Goal: Information Seeking & Learning: Learn about a topic

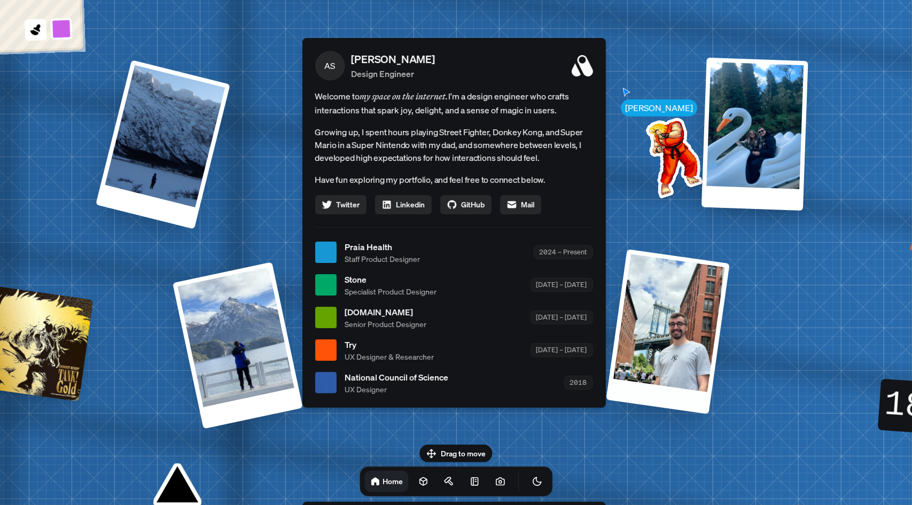
drag, startPoint x: 669, startPoint y: 339, endPoint x: 664, endPoint y: 348, distance: 10.1
click at [664, 348] on div at bounding box center [667, 331] width 123 height 165
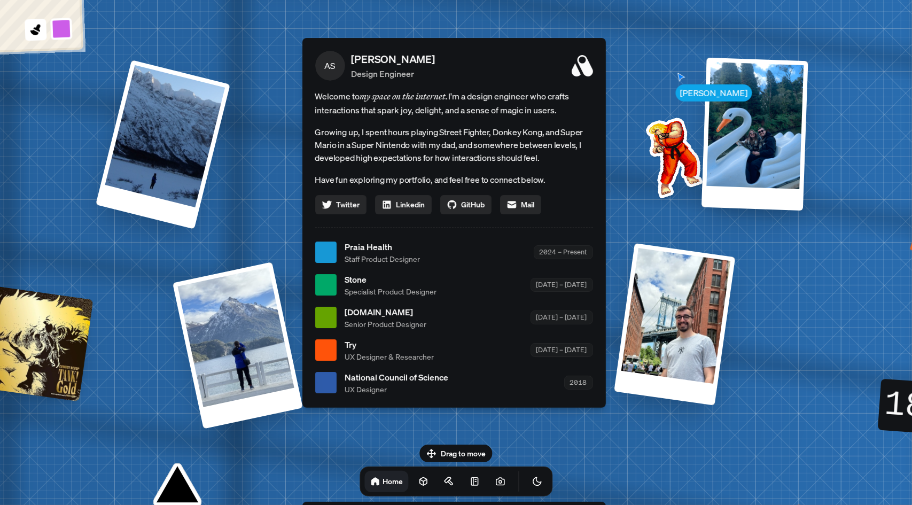
drag, startPoint x: 477, startPoint y: 451, endPoint x: 477, endPoint y: 423, distance: 28.3
click at [477, 0] on body "[PERSON_NAME] AS [PERSON_NAME] Design Engineer Welcome to my space on the inter…" at bounding box center [456, 0] width 912 height 0
drag, startPoint x: 503, startPoint y: 478, endPoint x: 506, endPoint y: 448, distance: 30.0
click at [506, 448] on div "Drag to move Home" at bounding box center [456, 471] width 210 height 52
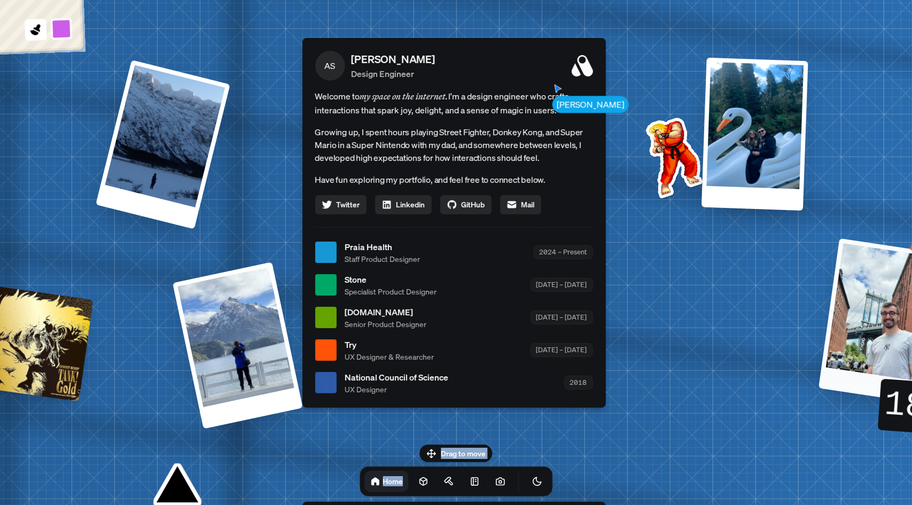
drag, startPoint x: 726, startPoint y: 329, endPoint x: 905, endPoint y: 263, distance: 191.2
click at [905, 263] on div at bounding box center [880, 320] width 123 height 165
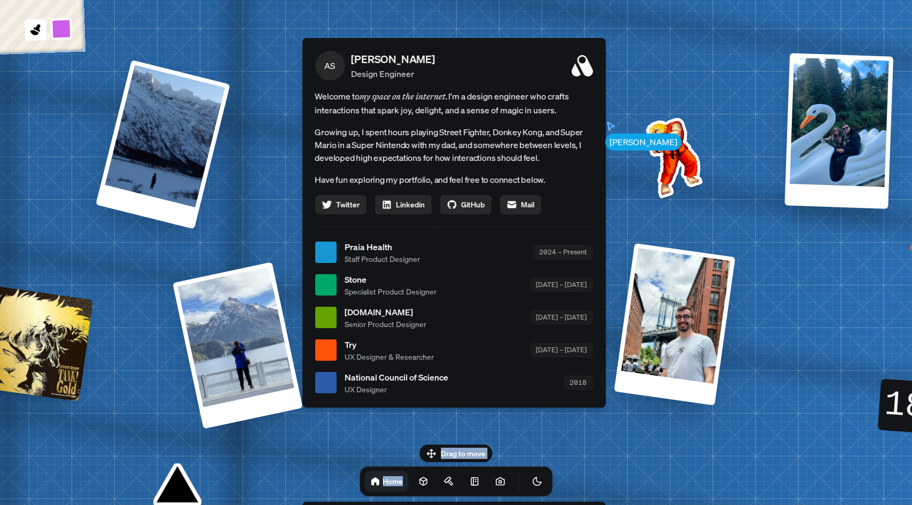
drag, startPoint x: 794, startPoint y: 141, endPoint x: 893, endPoint y: 139, distance: 99.4
click at [893, 139] on div at bounding box center [838, 130] width 109 height 155
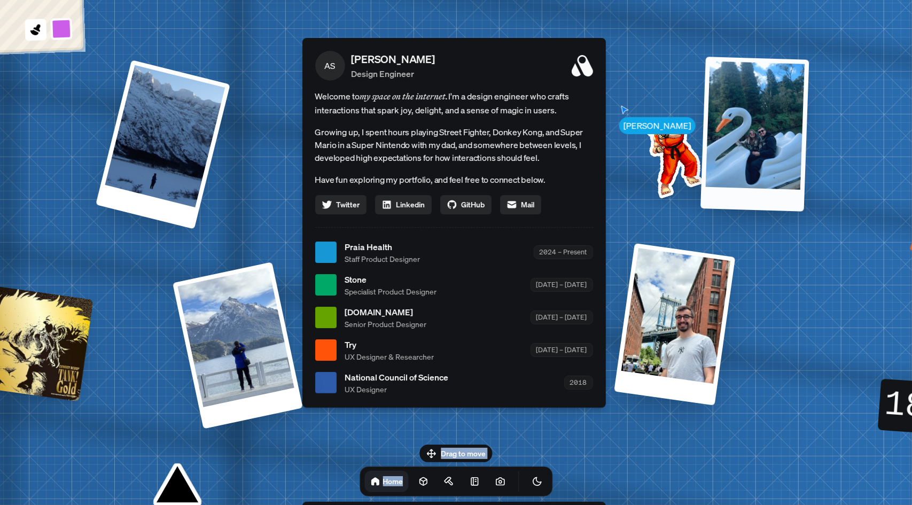
click at [736, 87] on div at bounding box center [755, 134] width 108 height 154
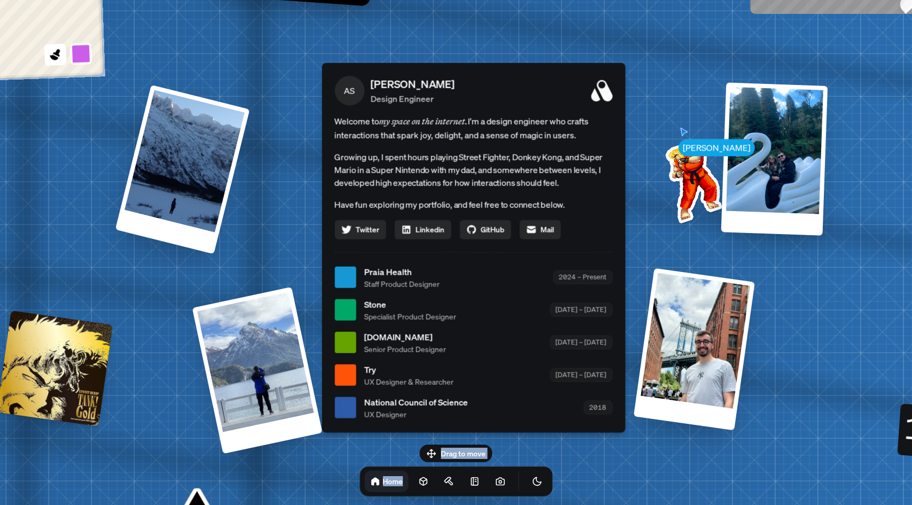
drag, startPoint x: 588, startPoint y: 71, endPoint x: 608, endPoint y: 96, distance: 32.0
click at [608, 96] on icon at bounding box center [601, 90] width 21 height 21
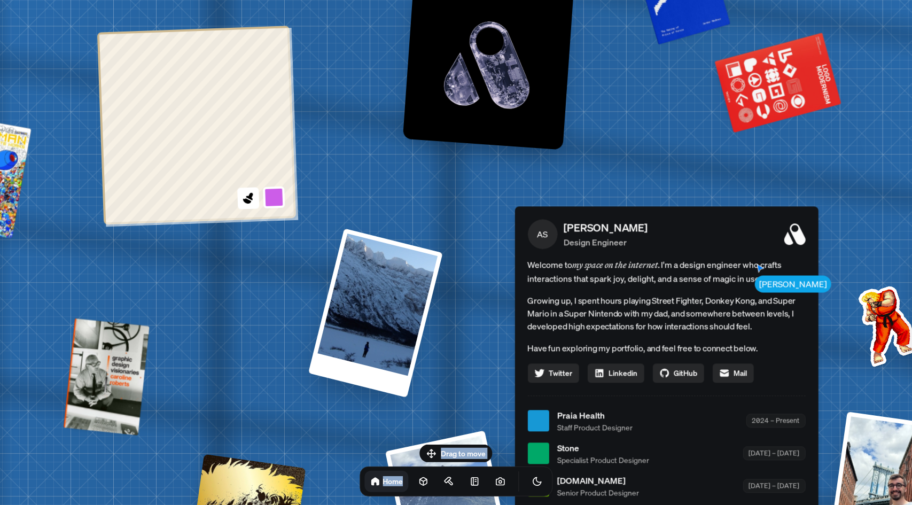
drag, startPoint x: 608, startPoint y: 96, endPoint x: 799, endPoint y: 242, distance: 240.9
click at [799, 242] on icon at bounding box center [794, 233] width 21 height 21
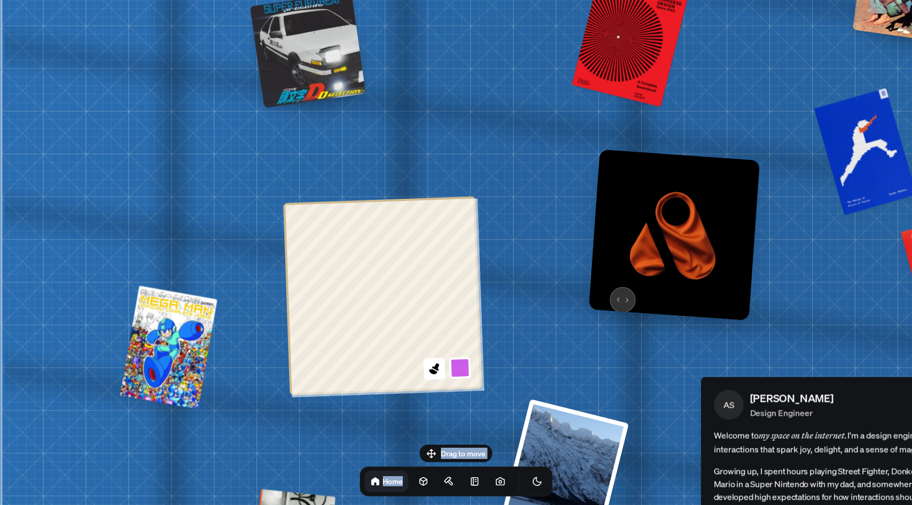
drag, startPoint x: 300, startPoint y: 126, endPoint x: 590, endPoint y: 279, distance: 328.4
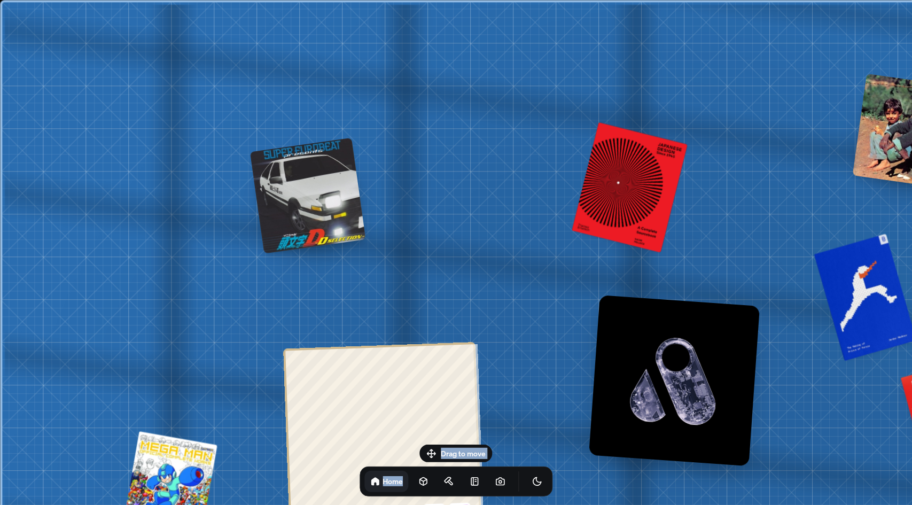
drag, startPoint x: 195, startPoint y: 163, endPoint x: 318, endPoint y: 317, distance: 197.6
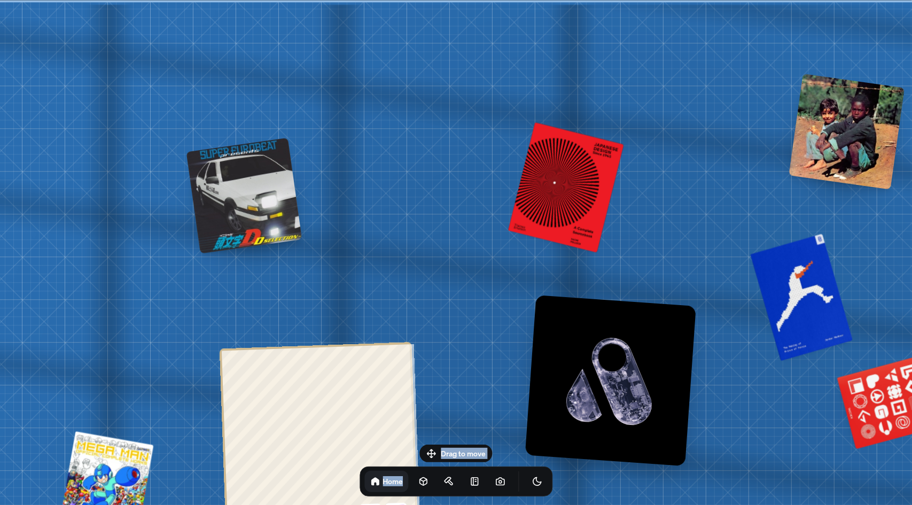
drag, startPoint x: 383, startPoint y: 162, endPoint x: 317, endPoint y: 271, distance: 127.0
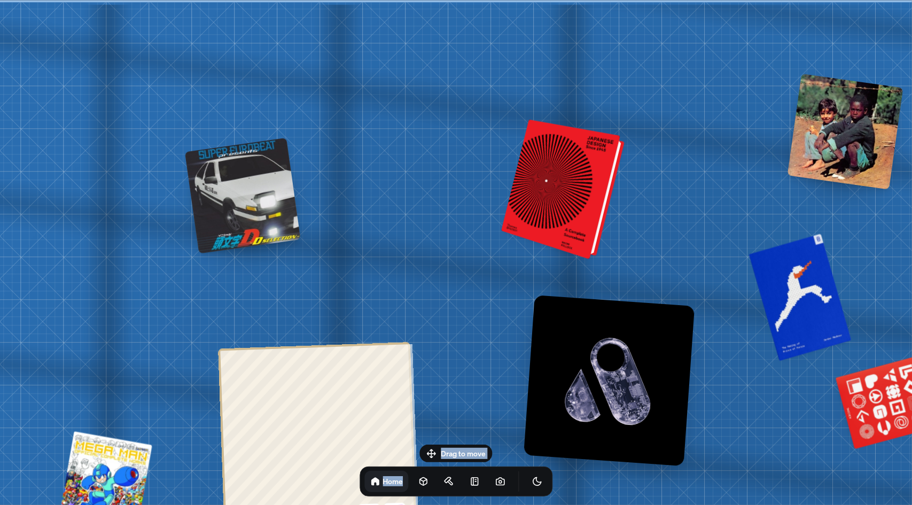
click at [553, 206] on div at bounding box center [564, 190] width 115 height 135
click at [557, 197] on div at bounding box center [564, 190] width 115 height 135
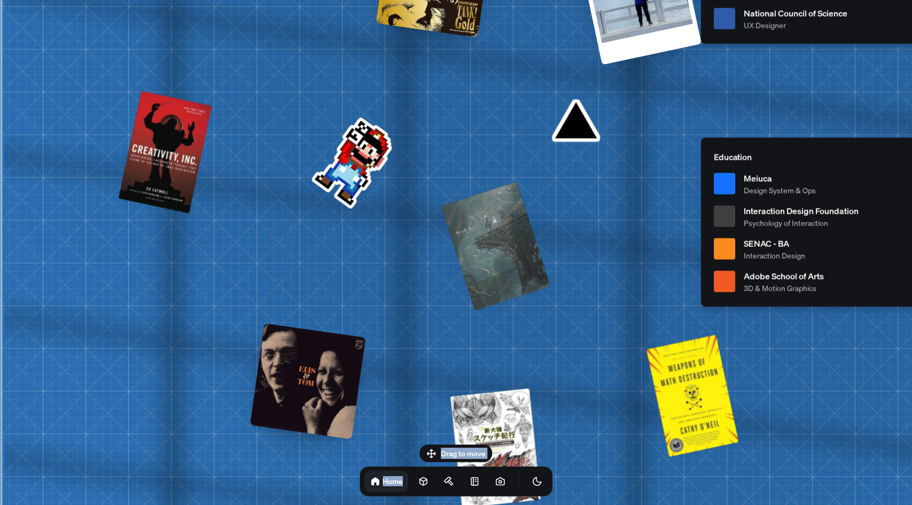
drag, startPoint x: 191, startPoint y: 173, endPoint x: 312, endPoint y: 289, distance: 167.4
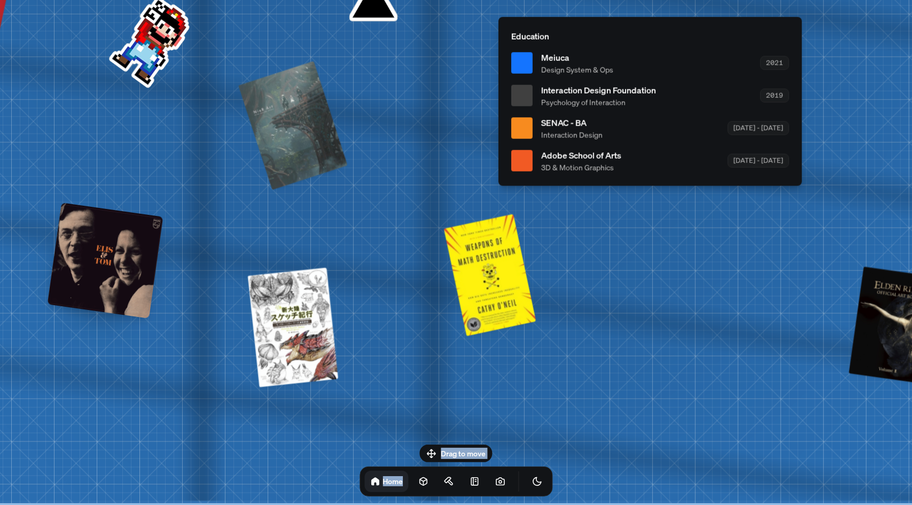
drag, startPoint x: 562, startPoint y: 299, endPoint x: 373, endPoint y: 107, distance: 269.0
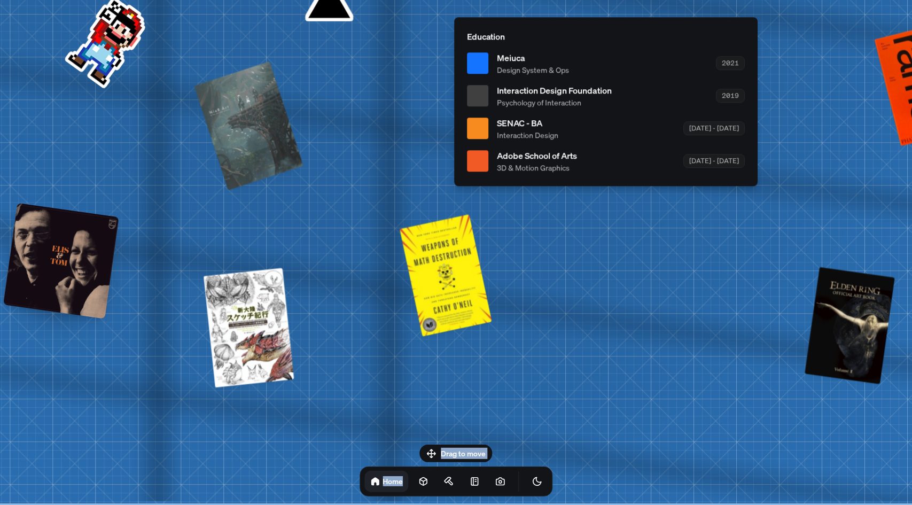
drag, startPoint x: 684, startPoint y: 290, endPoint x: 290, endPoint y: 310, distance: 394.9
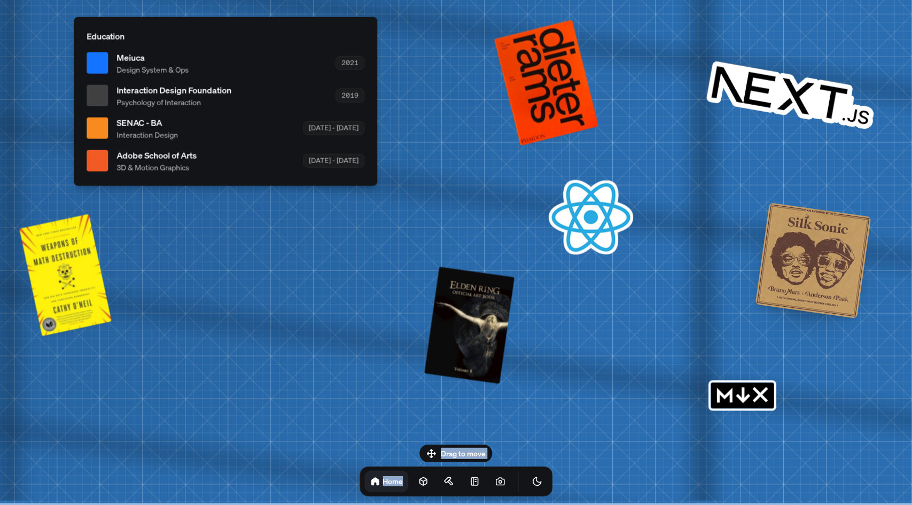
drag, startPoint x: 297, startPoint y: 278, endPoint x: 308, endPoint y: 190, distance: 89.4
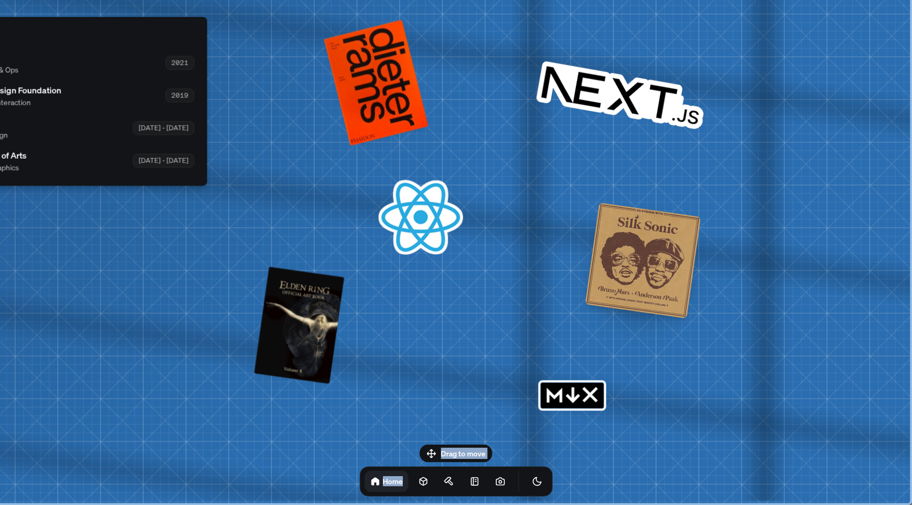
drag, startPoint x: 743, startPoint y: 397, endPoint x: 505, endPoint y: 328, distance: 247.1
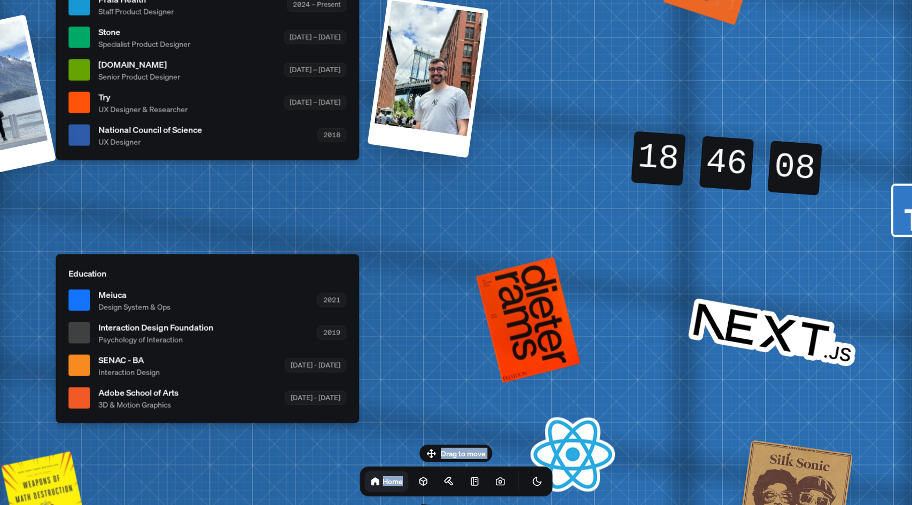
drag, startPoint x: 579, startPoint y: 145, endPoint x: 725, endPoint y: 362, distance: 261.4
click at [724, 374] on div "[PERSON_NAME] [PERSON_NAME] Design Engineer Welcome to my space on the internet…" at bounding box center [209, 5] width 1599 height 1400
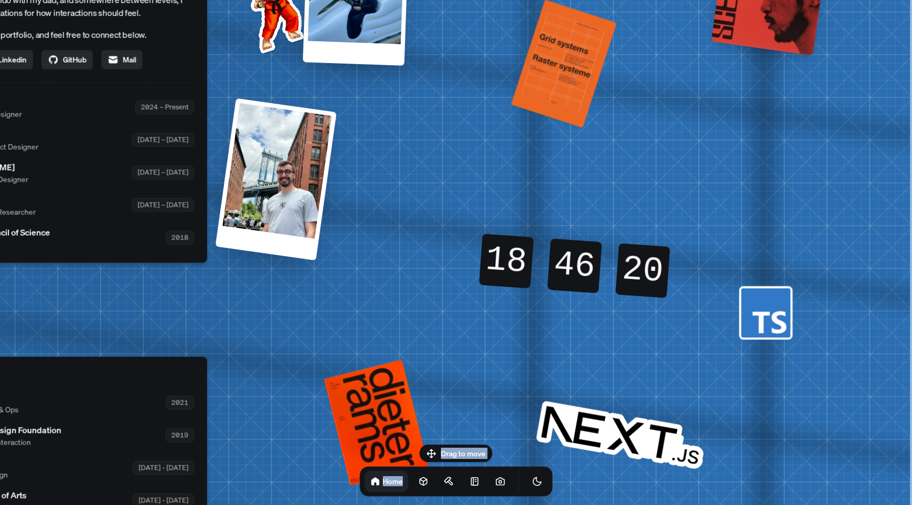
drag, startPoint x: 768, startPoint y: 170, endPoint x: 548, endPoint y: 280, distance: 245.4
click at [548, 280] on div "18 18 18 18 46 46 46 46 19 20 20 19" at bounding box center [574, 266] width 191 height 64
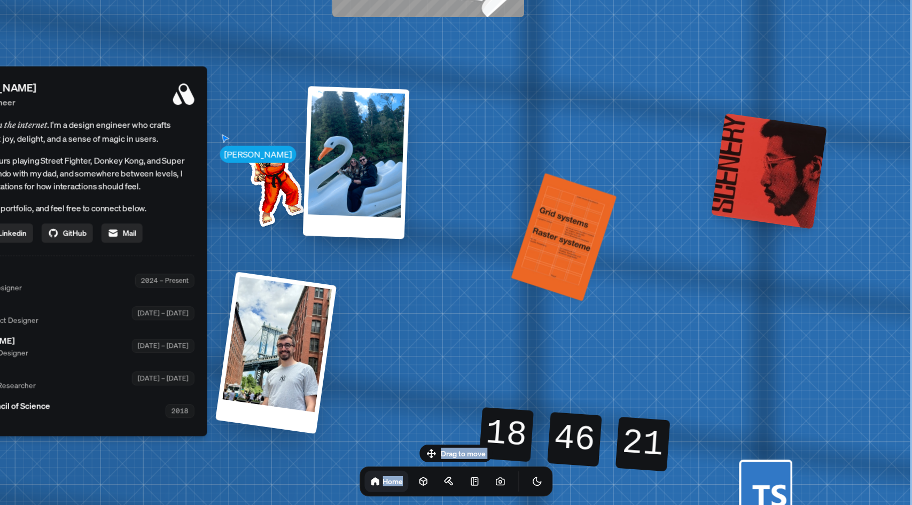
drag, startPoint x: 807, startPoint y: 194, endPoint x: 706, endPoint y: 208, distance: 101.4
click at [712, 362] on div "[PERSON_NAME] [PERSON_NAME] Design Engineer Welcome to my space on the internet…" at bounding box center [57, 281] width 1599 height 1400
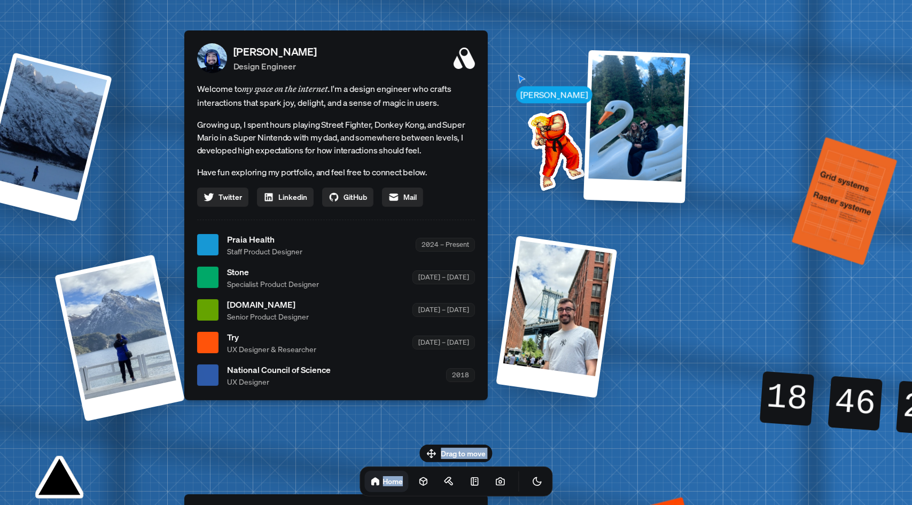
drag, startPoint x: 518, startPoint y: 146, endPoint x: 821, endPoint y: 108, distance: 304.8
click at [821, 108] on div "[PERSON_NAME] [PERSON_NAME] Design Engineer Welcome to my space on the internet…" at bounding box center [338, 245] width 1599 height 1400
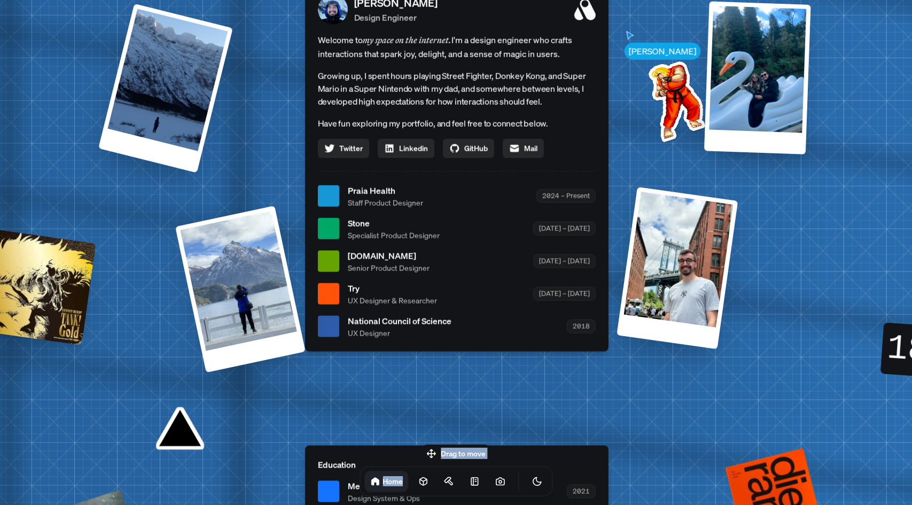
drag, startPoint x: 530, startPoint y: 159, endPoint x: 619, endPoint y: 112, distance: 100.1
click at [620, 113] on div "[PERSON_NAME] [PERSON_NAME] Design Engineer Welcome to my space on the internet…" at bounding box center [459, 196] width 1599 height 1400
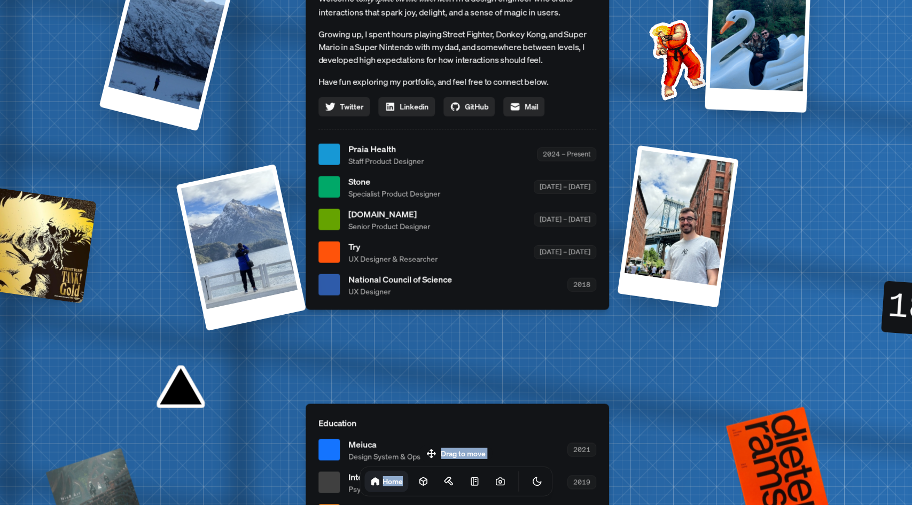
drag, startPoint x: 580, startPoint y: 252, endPoint x: 580, endPoint y: 186, distance: 65.2
click at [580, 213] on div "[DATE] – [DATE]" at bounding box center [565, 219] width 63 height 13
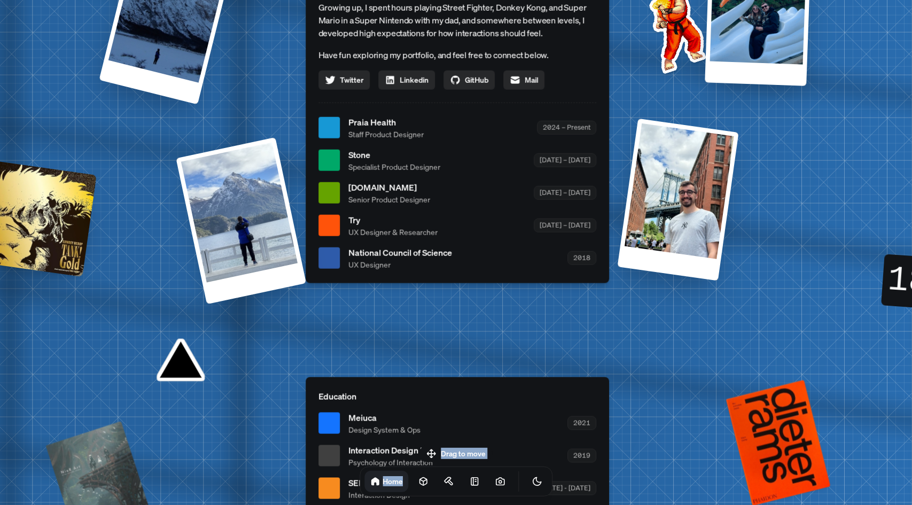
click at [364, 123] on span "Praia Health" at bounding box center [385, 121] width 75 height 13
click at [364, 163] on span "Specialist Product Designer" at bounding box center [394, 166] width 92 height 11
drag, startPoint x: 432, startPoint y: 230, endPoint x: 437, endPoint y: 239, distance: 9.8
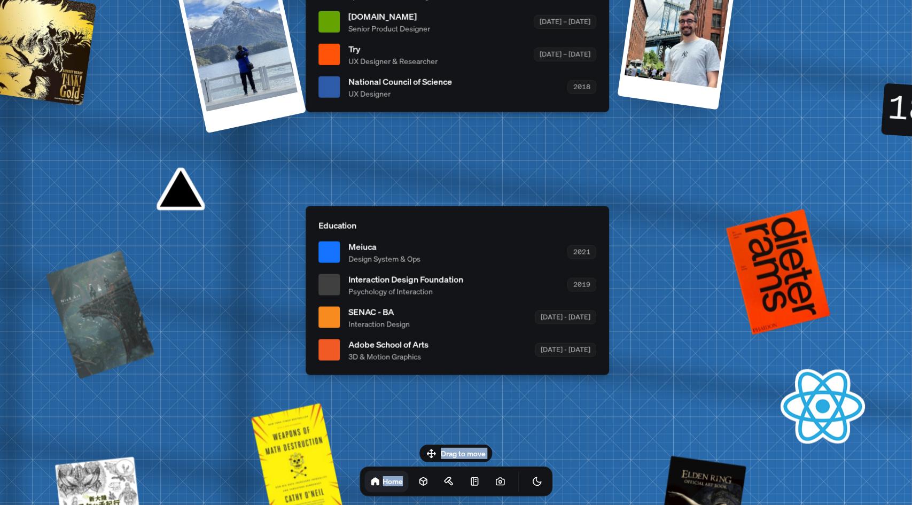
drag, startPoint x: 437, startPoint y: 239, endPoint x: 398, endPoint y: 161, distance: 87.5
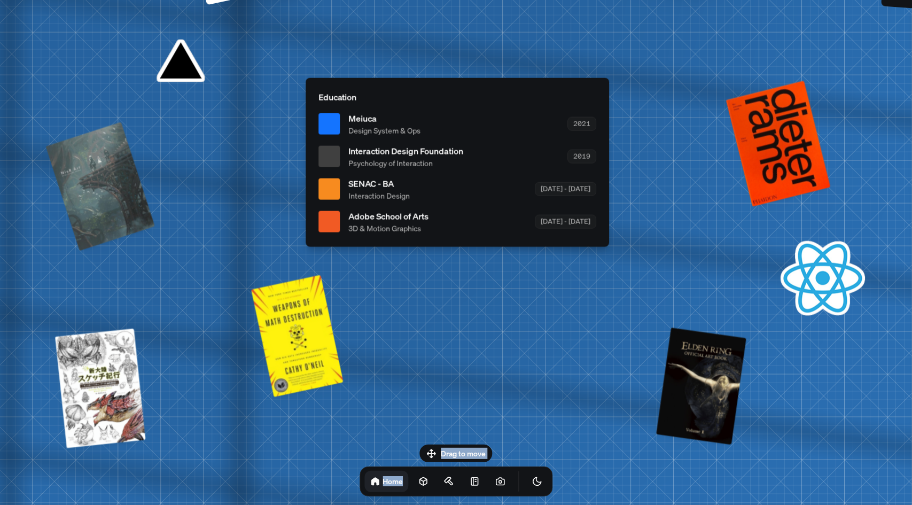
click at [386, 223] on span "3D & Motion Graphics" at bounding box center [388, 227] width 80 height 11
click at [342, 116] on li "Meiuca Design System & Ops 2021" at bounding box center [457, 124] width 278 height 24
click at [321, 122] on div at bounding box center [328, 123] width 21 height 21
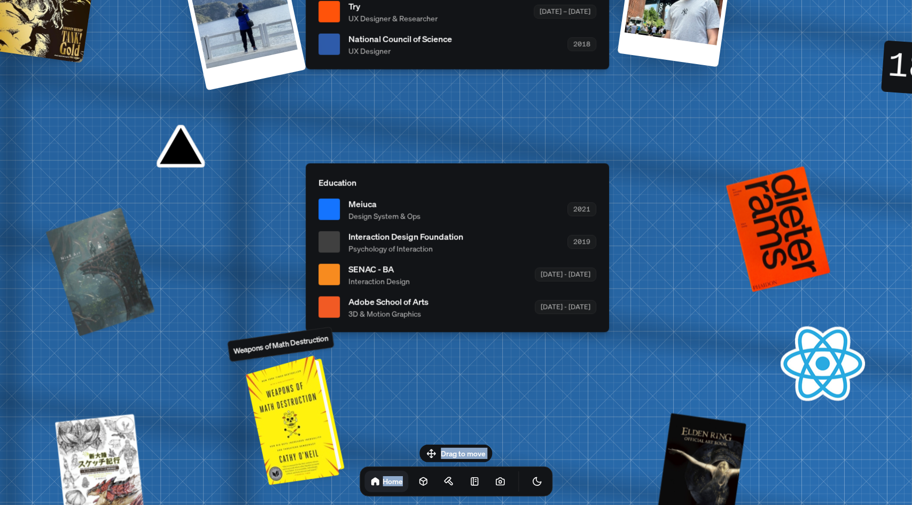
click at [310, 452] on div at bounding box center [296, 418] width 90 height 125
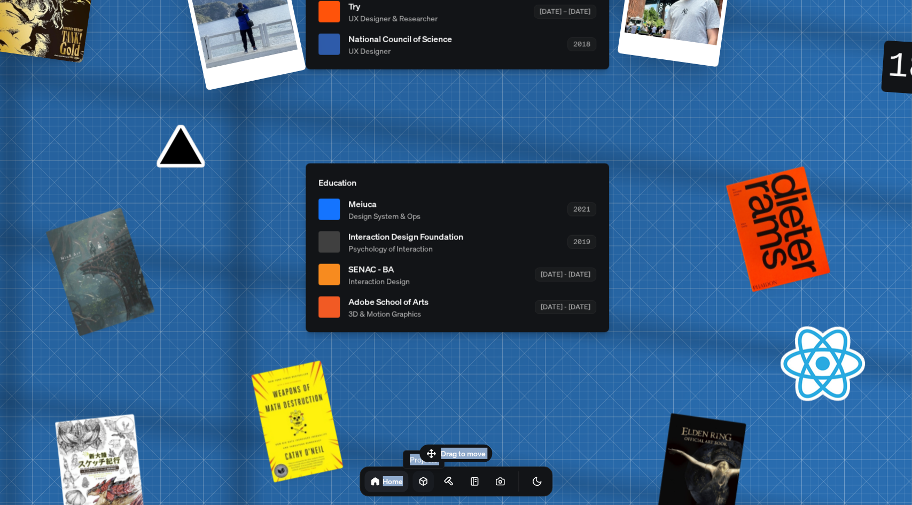
click at [418, 486] on icon at bounding box center [423, 481] width 11 height 11
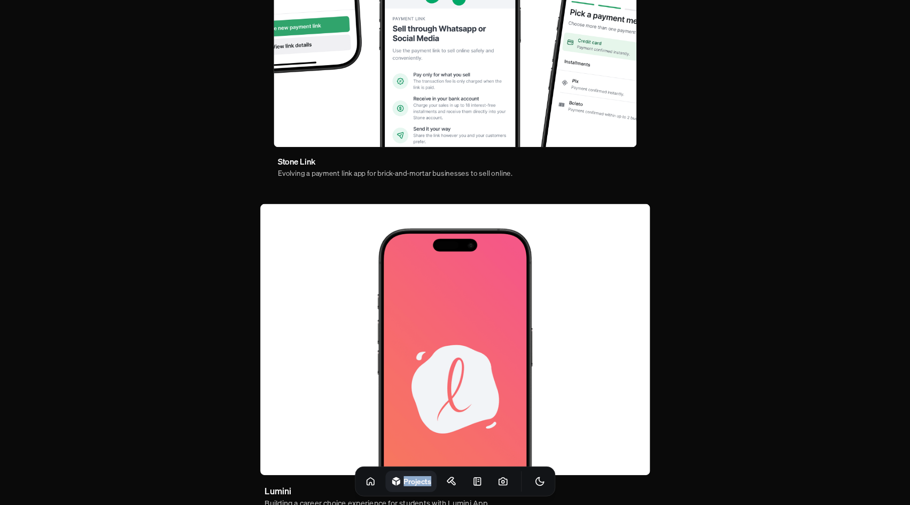
scroll to position [596, 0]
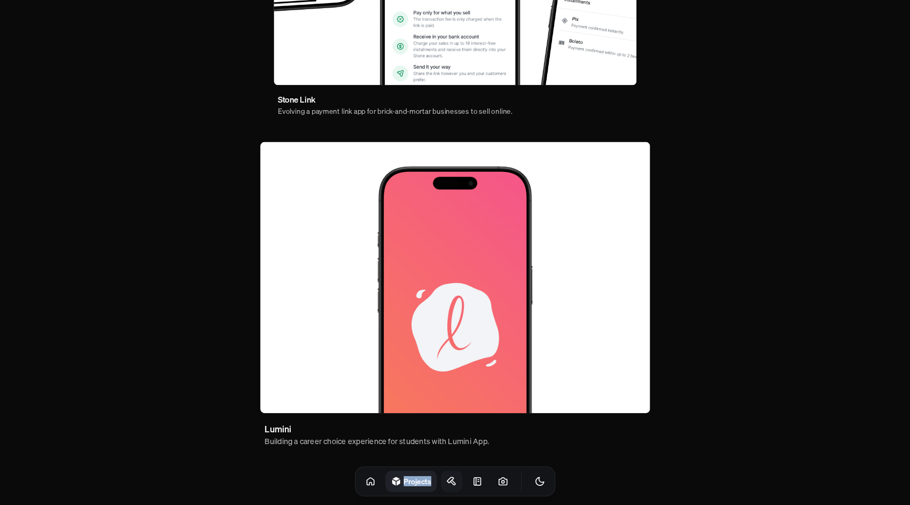
click at [446, 481] on icon at bounding box center [451, 481] width 11 height 11
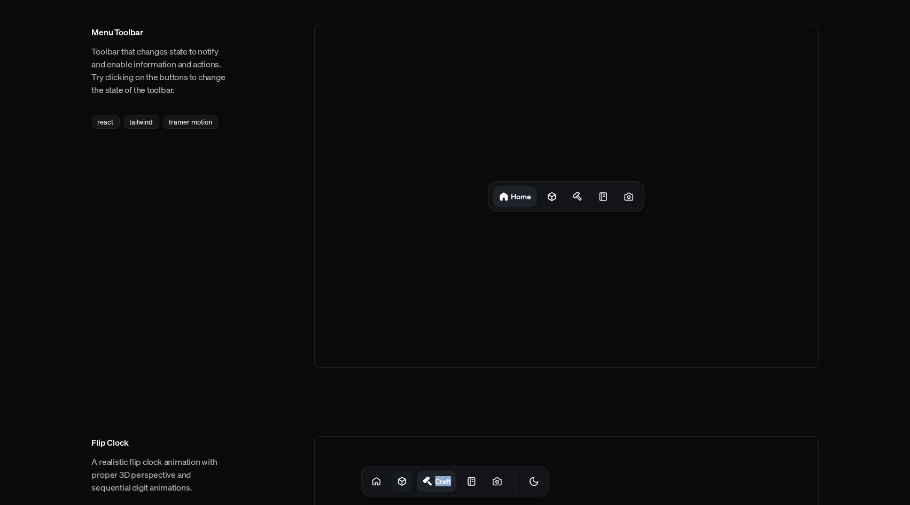
click at [0, 0] on icon "Toggle Audio" at bounding box center [0, 0] width 0 height 0
click at [530, 485] on icon "Toggle Theme" at bounding box center [534, 482] width 8 height 8
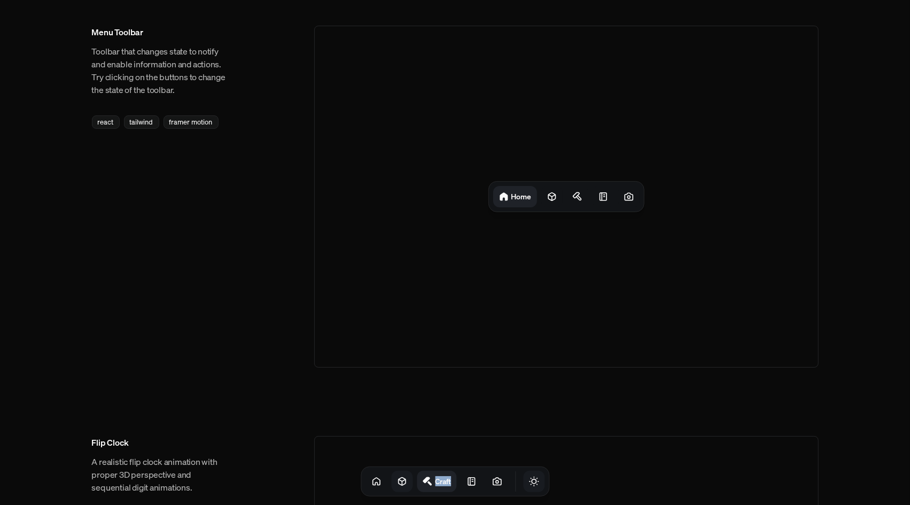
click at [528, 485] on icon "Toggle Theme" at bounding box center [533, 481] width 11 height 11
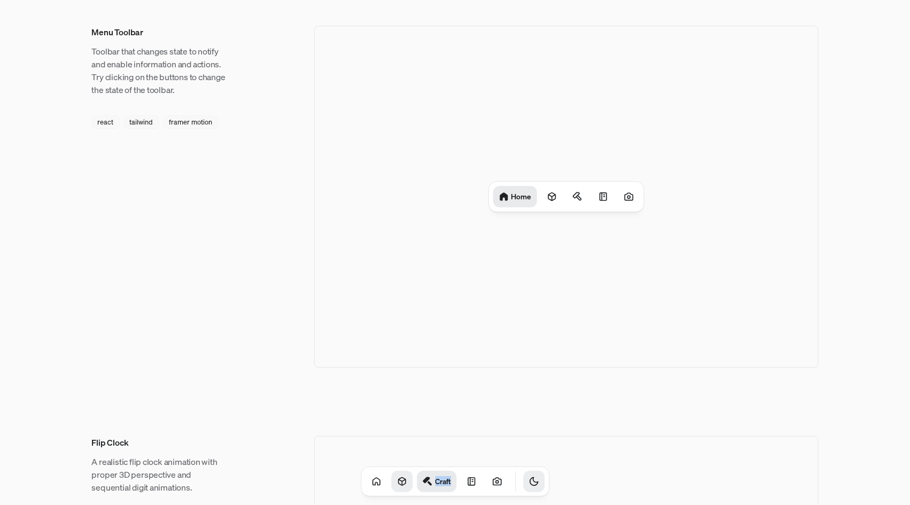
click at [530, 485] on icon "Toggle Theme" at bounding box center [534, 482] width 8 height 8
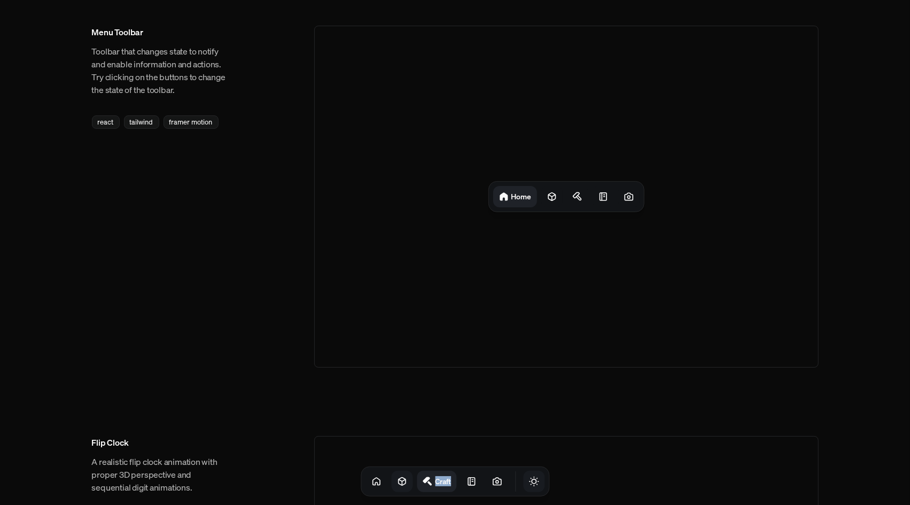
click at [528, 485] on icon "Toggle Theme" at bounding box center [533, 481] width 11 height 11
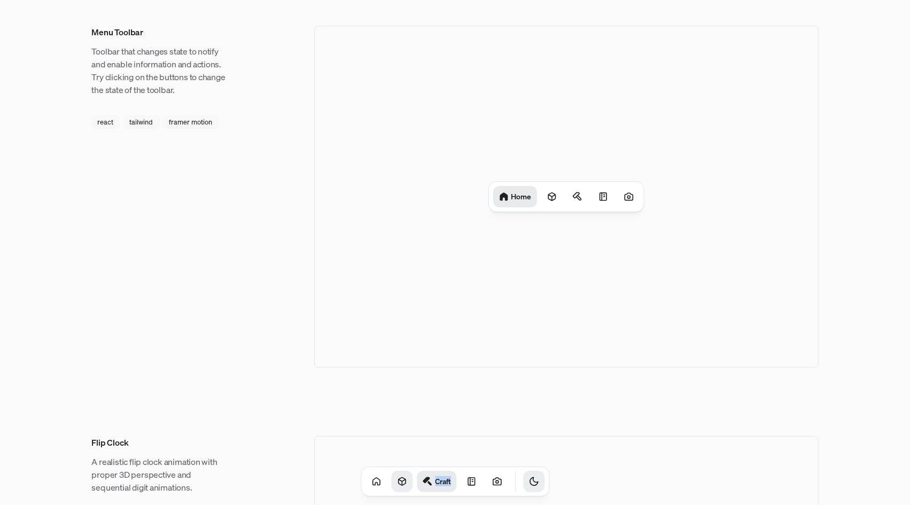
click at [530, 485] on icon "Toggle Theme" at bounding box center [534, 482] width 8 height 8
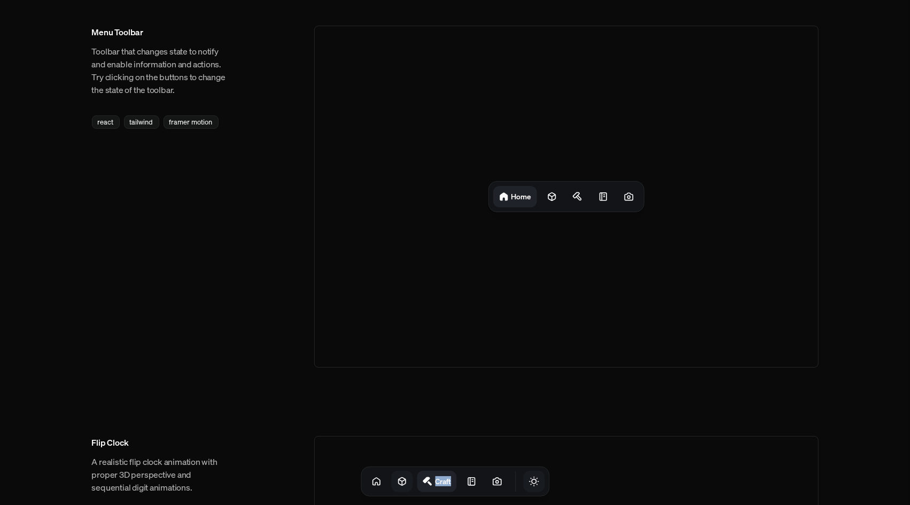
click at [528, 485] on icon "Toggle Theme" at bounding box center [533, 481] width 11 height 11
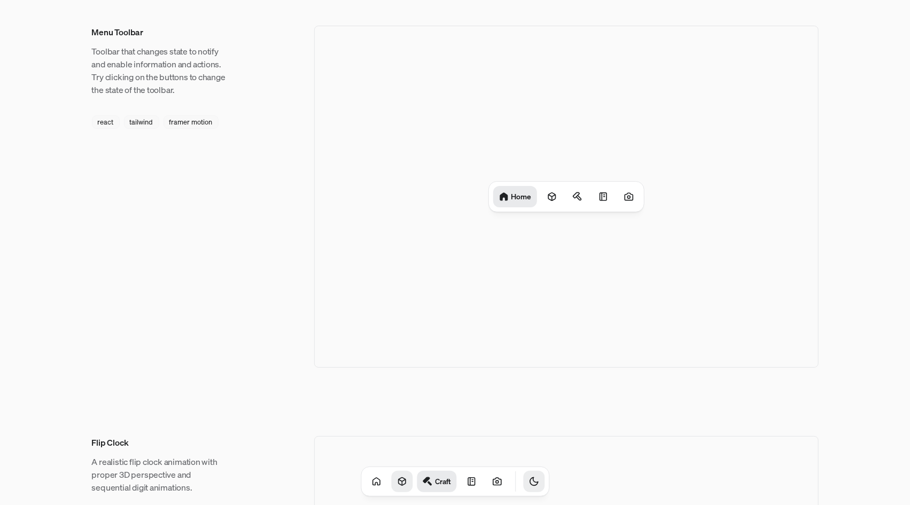
click at [513, 201] on h1 "Home" at bounding box center [521, 196] width 20 height 10
click at [549, 200] on icon at bounding box center [552, 196] width 11 height 11
click at [577, 200] on icon at bounding box center [581, 196] width 11 height 11
click at [580, 200] on h1 "Craft" at bounding box center [573, 196] width 16 height 10
click at [591, 201] on div at bounding box center [600, 196] width 21 height 21
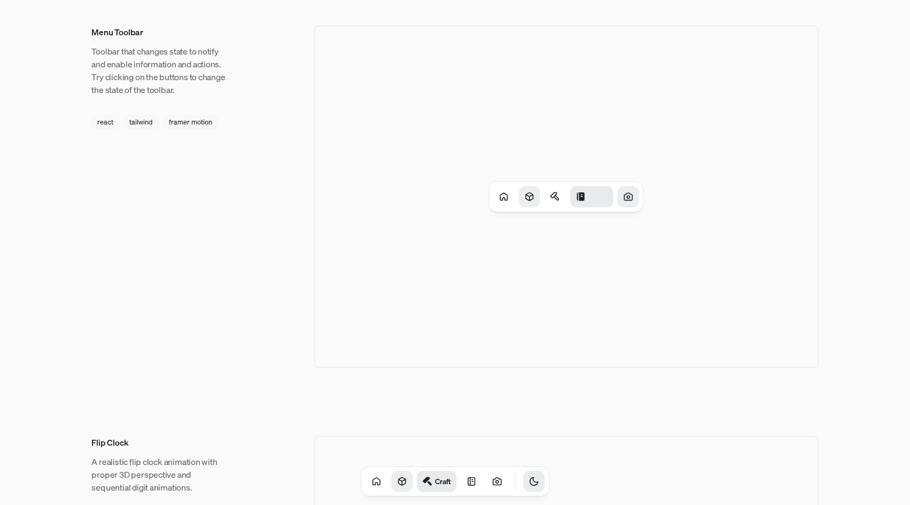
click at [628, 204] on div at bounding box center [628, 196] width 21 height 21
click at [528, 479] on icon "Toggle Theme" at bounding box center [533, 481] width 11 height 11
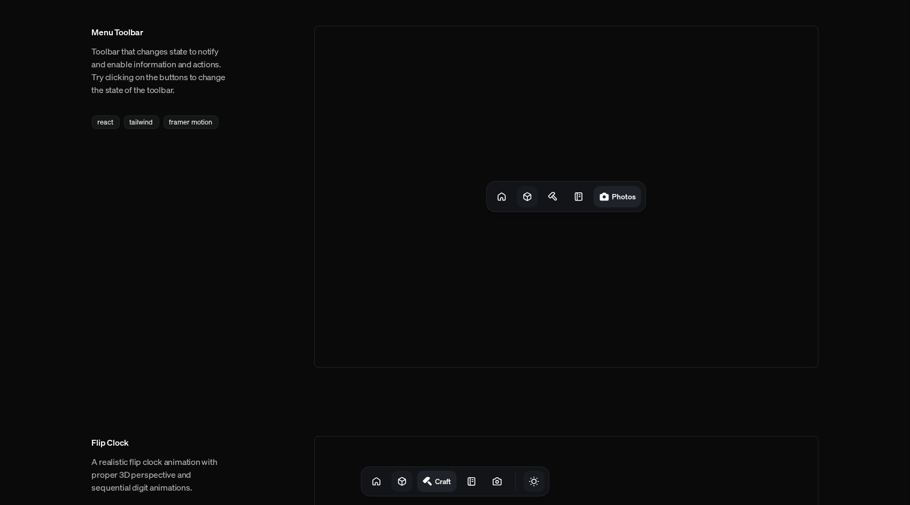
click at [529, 200] on icon at bounding box center [527, 197] width 7 height 8
click at [102, 125] on div "react" at bounding box center [106, 121] width 28 height 13
click at [134, 126] on div "tailwind" at bounding box center [141, 121] width 35 height 13
click at [204, 125] on div "framer motion" at bounding box center [191, 121] width 55 height 13
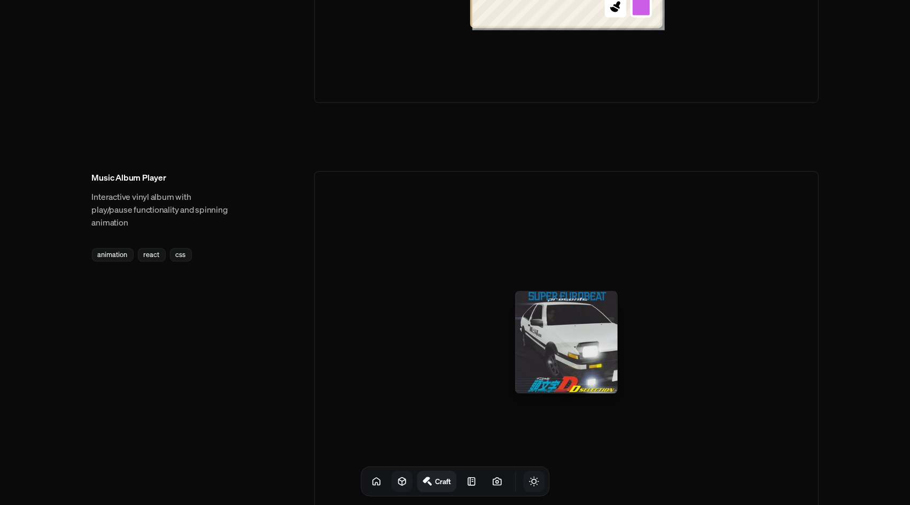
scroll to position [1282, 0]
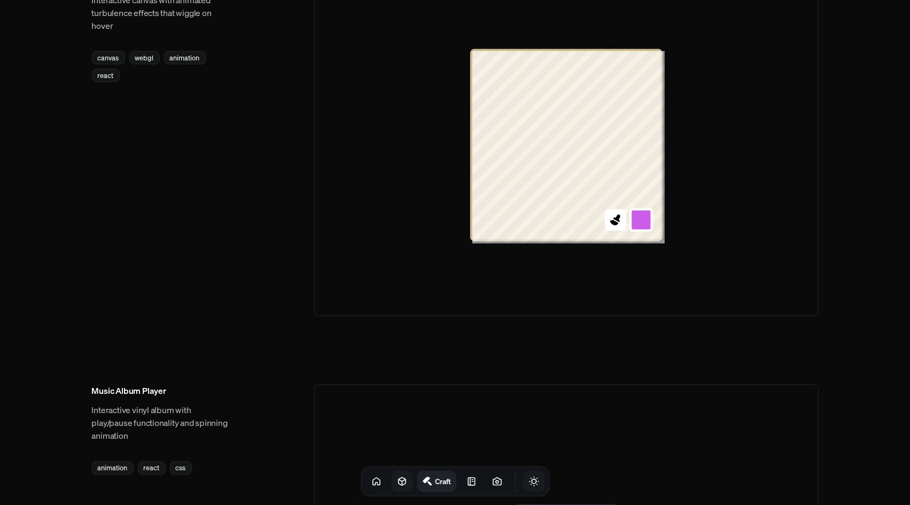
click at [644, 222] on button at bounding box center [641, 220] width 24 height 24
click at [639, 165] on button at bounding box center [641, 169] width 24 height 24
drag, startPoint x: 611, startPoint y: 223, endPoint x: 606, endPoint y: 218, distance: 7.2
click at [611, 223] on icon at bounding box center [613, 223] width 9 height 6
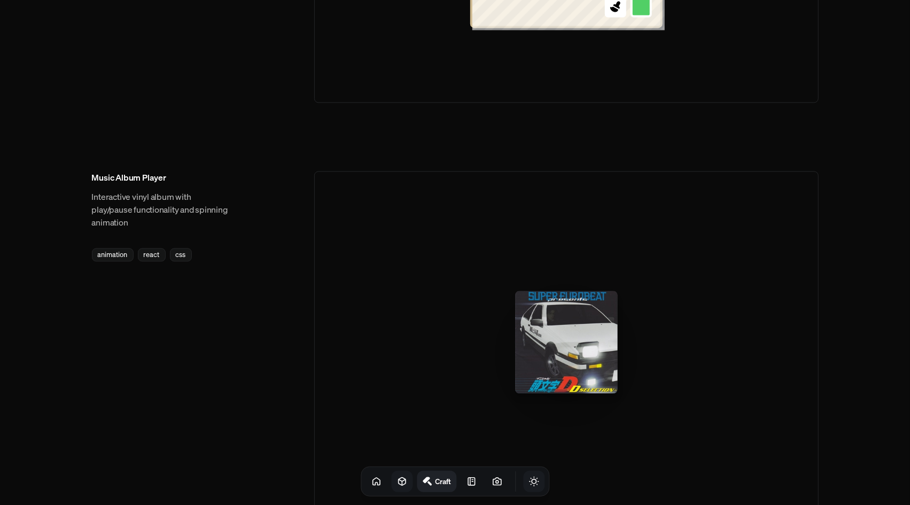
scroll to position [1589, 0]
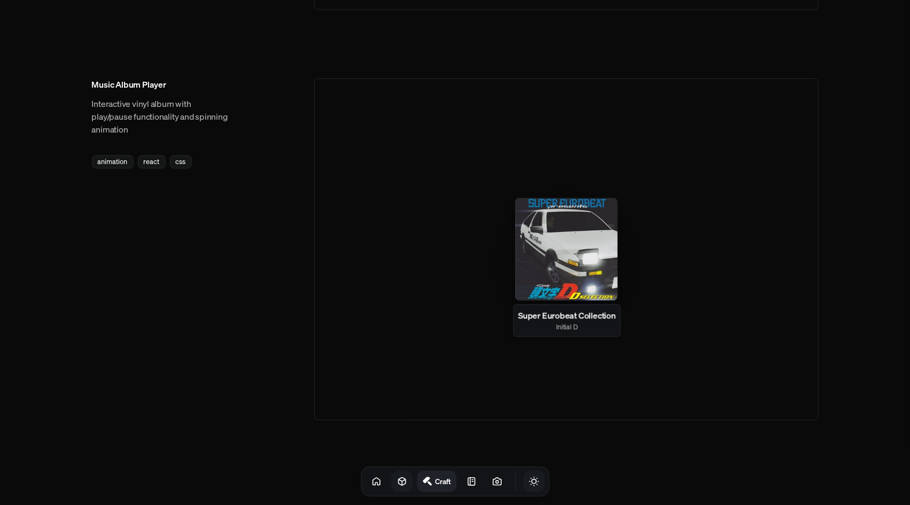
click at [577, 251] on div at bounding box center [566, 249] width 103 height 103
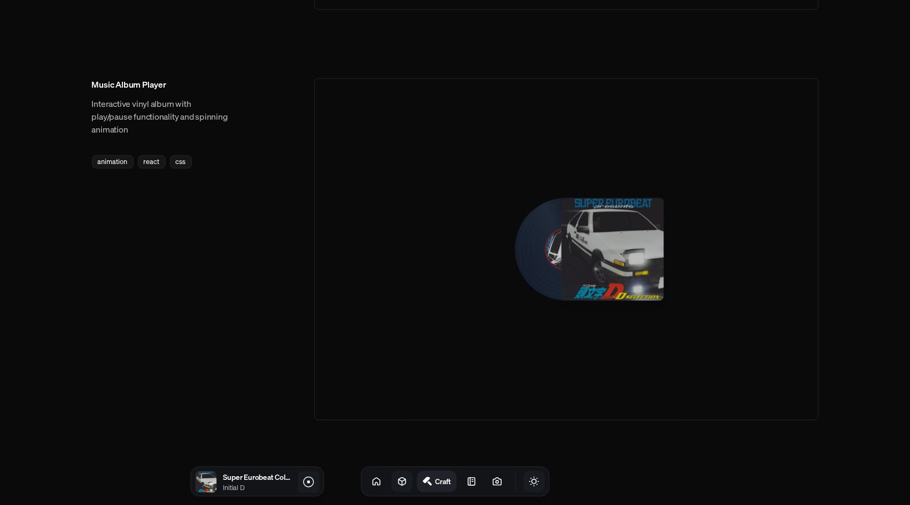
click at [311, 485] on icon at bounding box center [308, 482] width 13 height 13
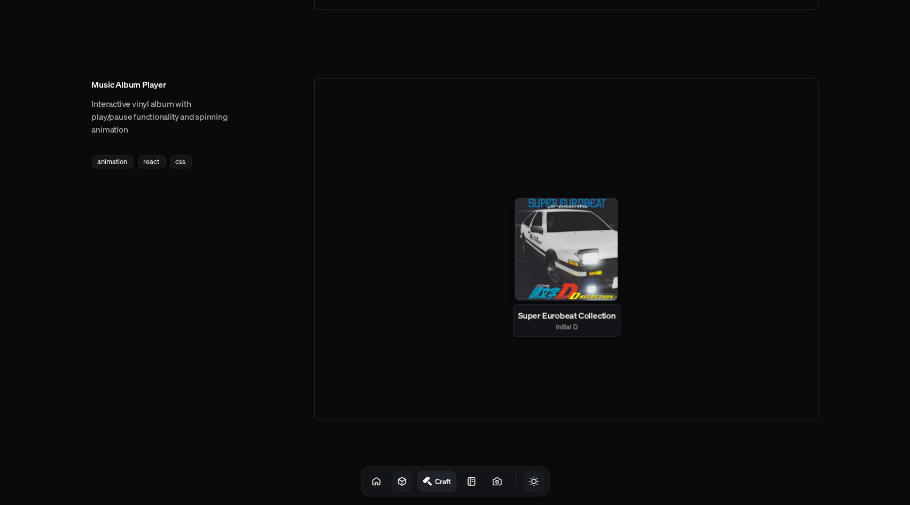
click at [554, 226] on div at bounding box center [566, 249] width 103 height 103
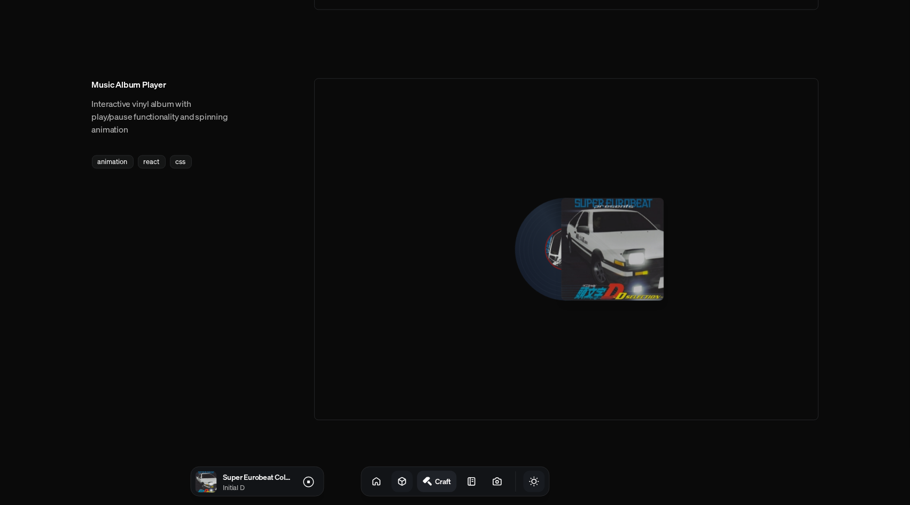
click at [252, 486] on p "Initial D" at bounding box center [257, 488] width 68 height 10
click at [306, 483] on icon at bounding box center [308, 482] width 13 height 13
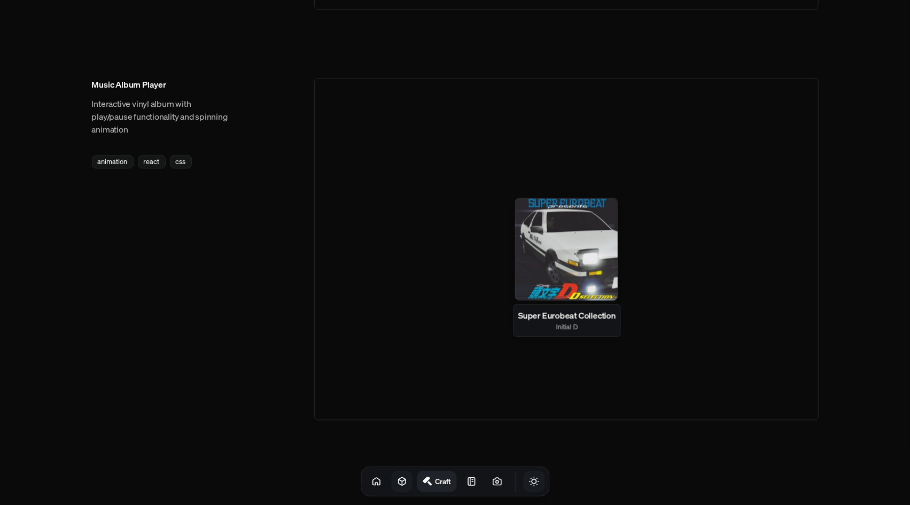
click at [581, 242] on div at bounding box center [566, 249] width 103 height 103
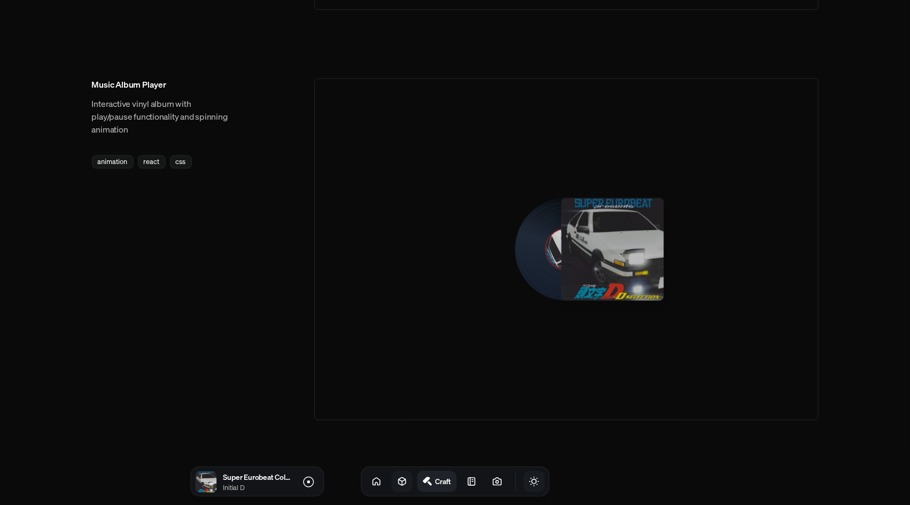
click at [192, 312] on div "Music Album Player Interactive vinyl album with play/pause functionality and sp…" at bounding box center [455, 249] width 727 height 342
drag, startPoint x: 306, startPoint y: 480, endPoint x: 302, endPoint y: 468, distance: 12.3
click at [306, 479] on icon at bounding box center [308, 482] width 13 height 13
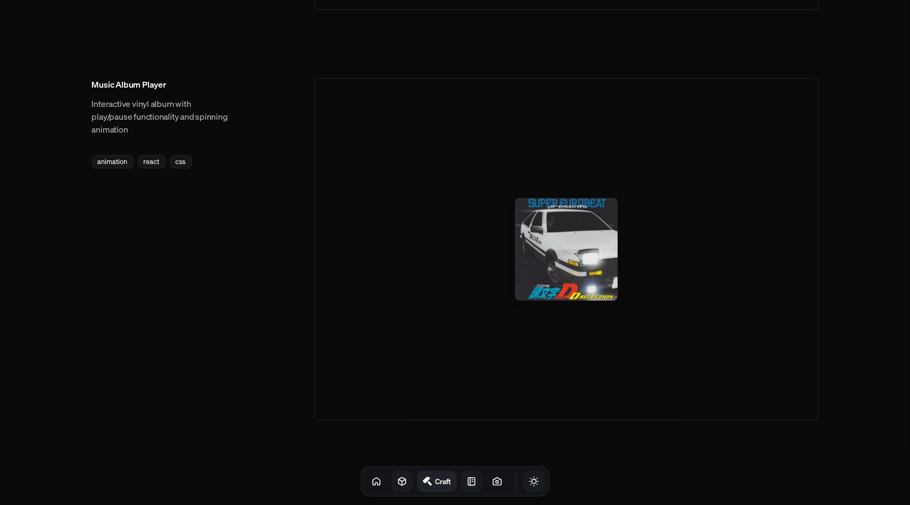
click at [466, 484] on icon at bounding box center [471, 481] width 11 height 11
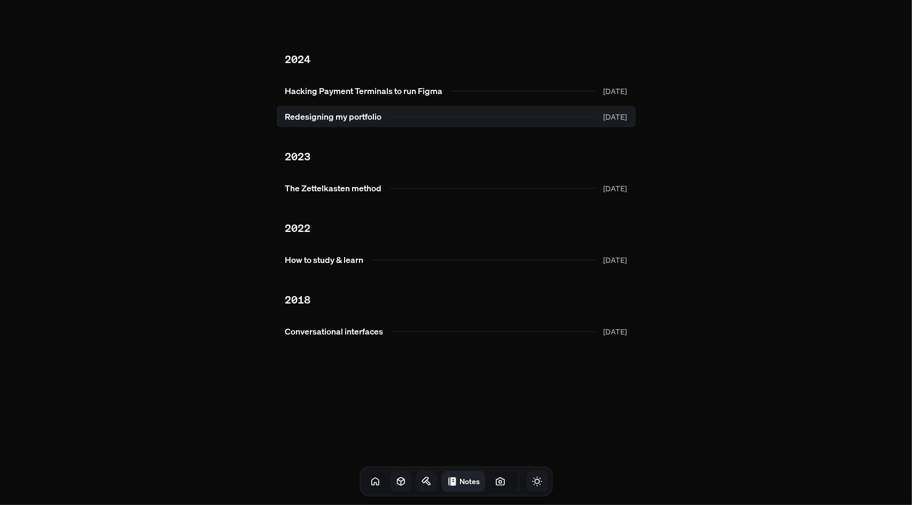
click at [366, 120] on link "Redesigning my portfolio [DATE]" at bounding box center [456, 116] width 359 height 21
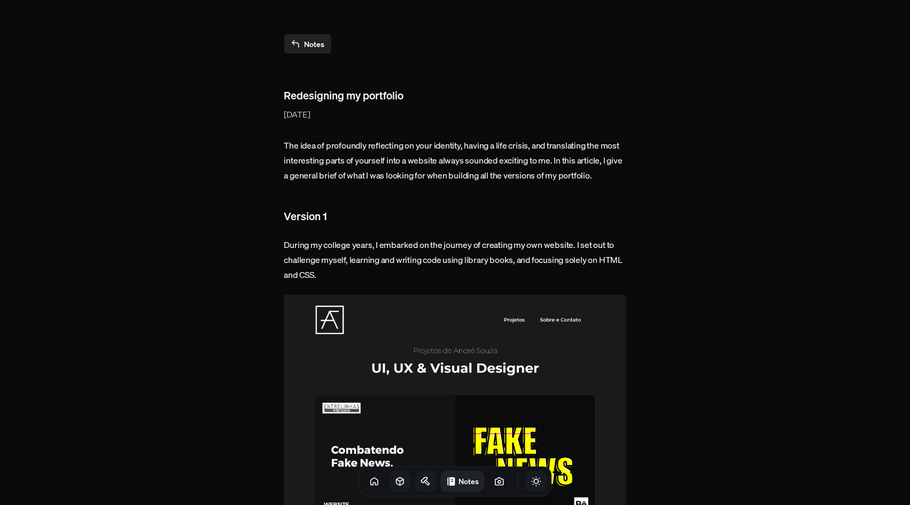
click at [307, 44] on link "Notes" at bounding box center [307, 43] width 47 height 19
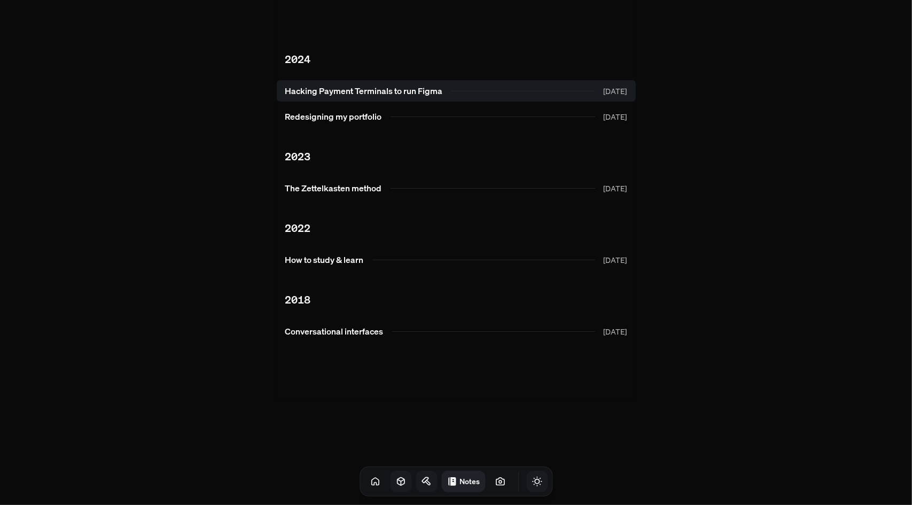
click at [394, 89] on link "Hacking Payment Terminals to run Figma [DATE]" at bounding box center [456, 90] width 359 height 21
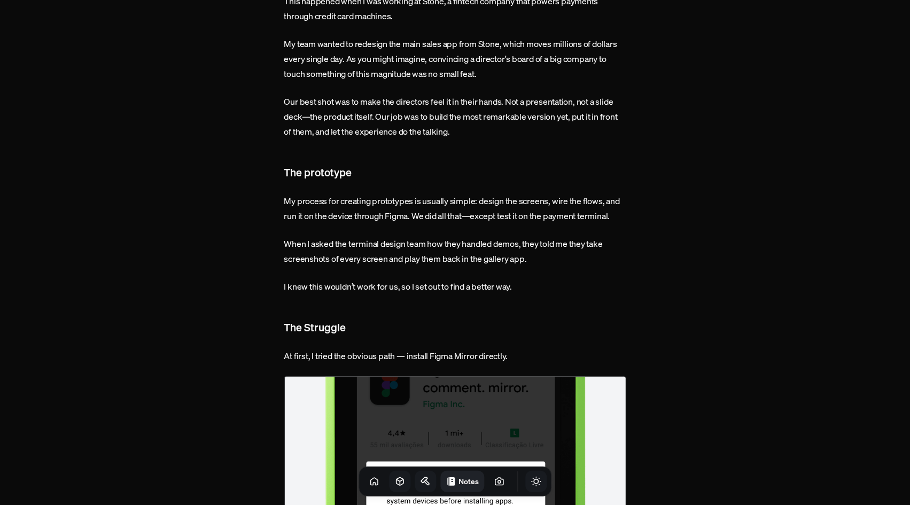
scroll to position [160, 0]
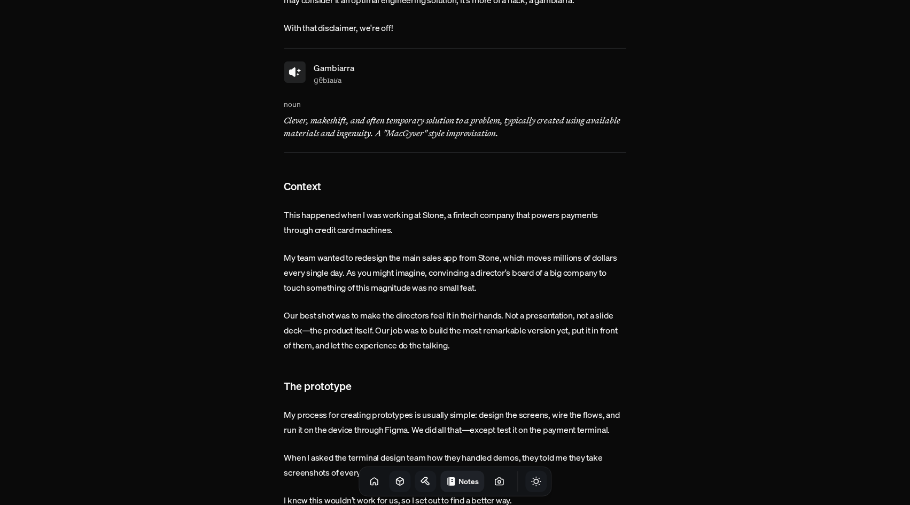
click at [295, 72] on icon at bounding box center [292, 72] width 6 height 10
click at [298, 81] on button at bounding box center [294, 71] width 21 height 21
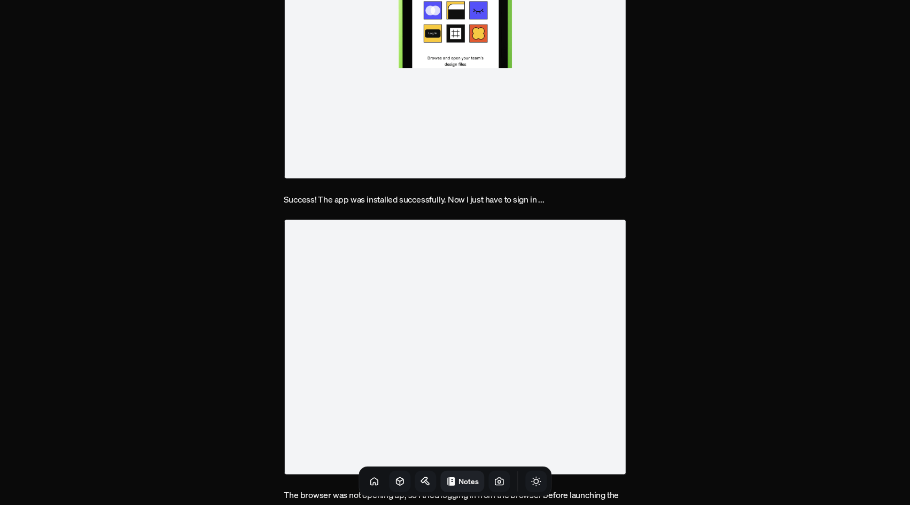
scroll to position [1656, 0]
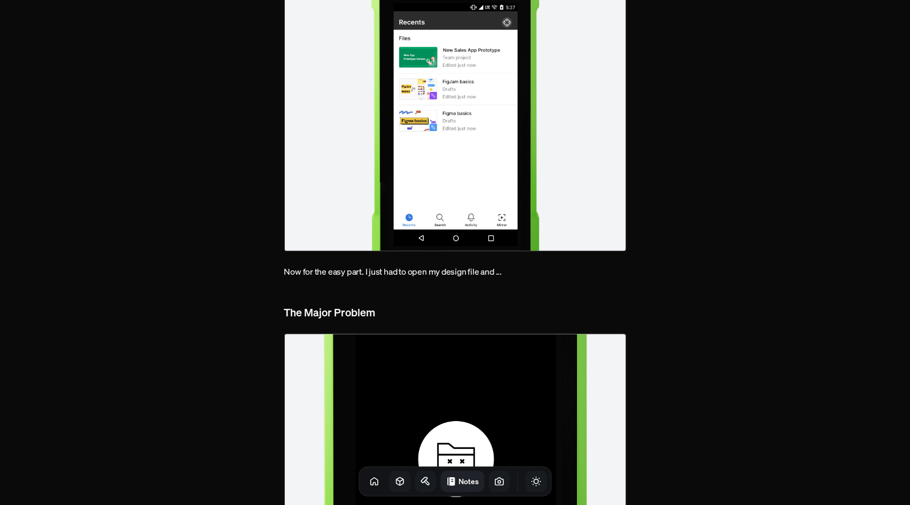
click at [494, 479] on icon at bounding box center [499, 481] width 11 height 11
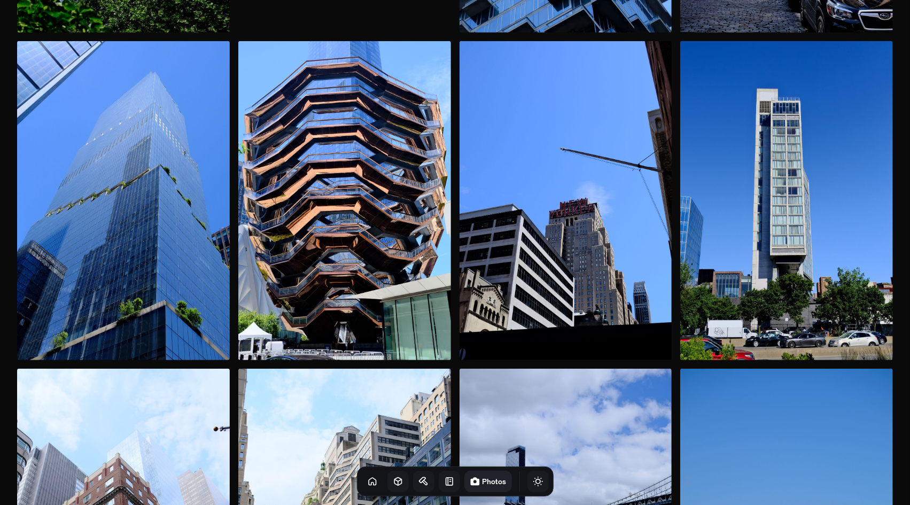
scroll to position [641, 0]
